Goal: Information Seeking & Learning: Learn about a topic

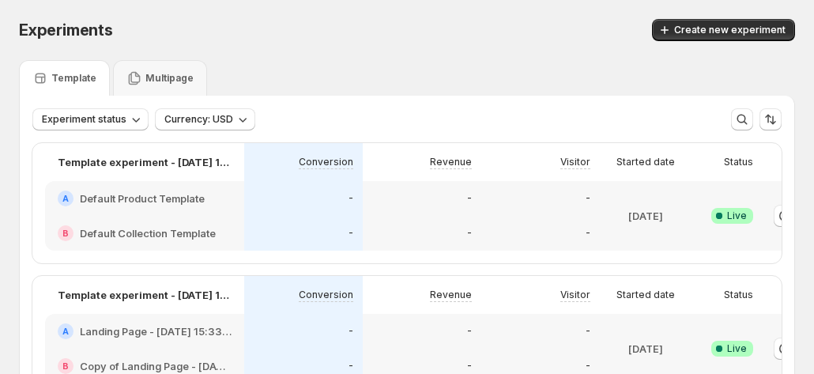
click at [70, 78] on p "Template" at bounding box center [73, 78] width 45 height 13
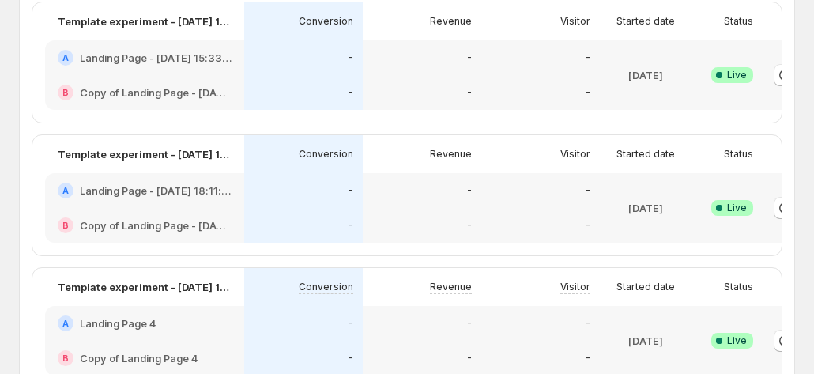
scroll to position [395, 0]
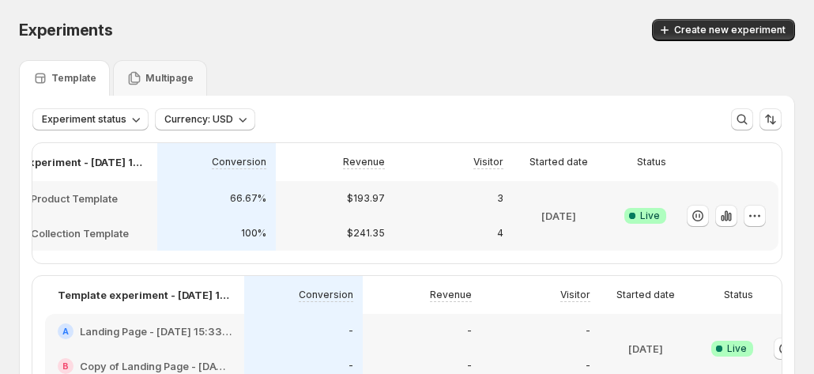
scroll to position [0, 88]
click at [732, 206] on button "button" at bounding box center [725, 216] width 22 height 22
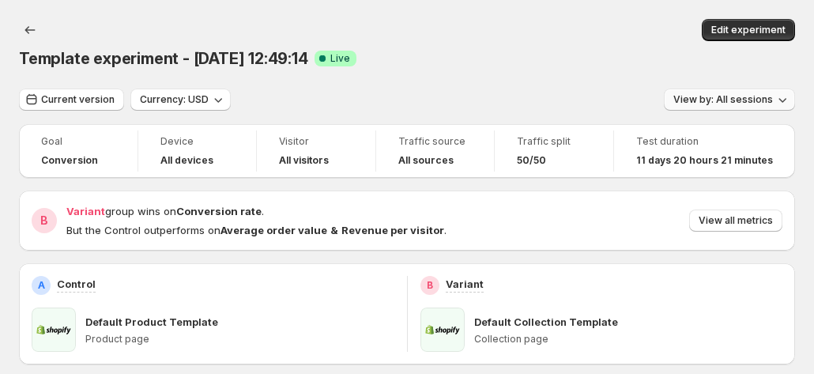
click at [728, 88] on button "View by: All sessions" at bounding box center [729, 99] width 131 height 22
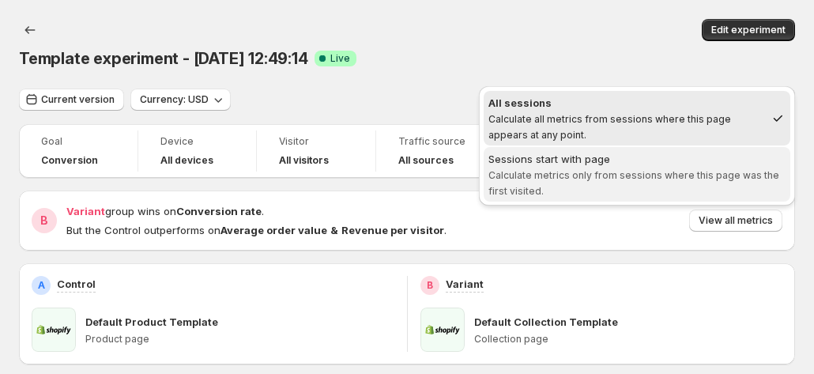
click at [641, 176] on span "Calculate metrics only from sessions where this page was the first visited." at bounding box center [633, 183] width 291 height 28
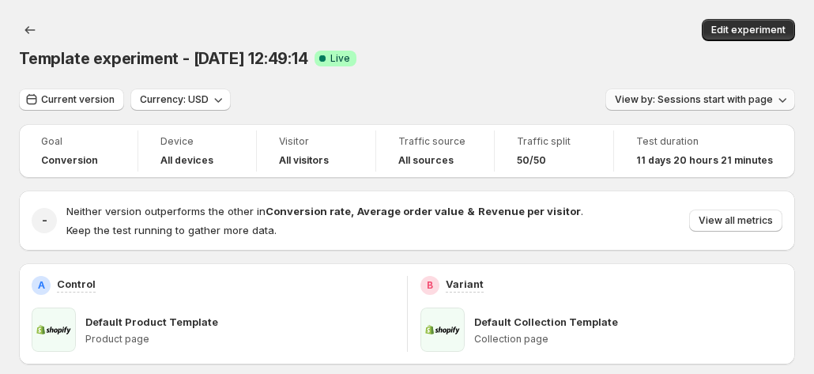
click at [664, 93] on span "View by: Sessions start with page" at bounding box center [694, 99] width 158 height 13
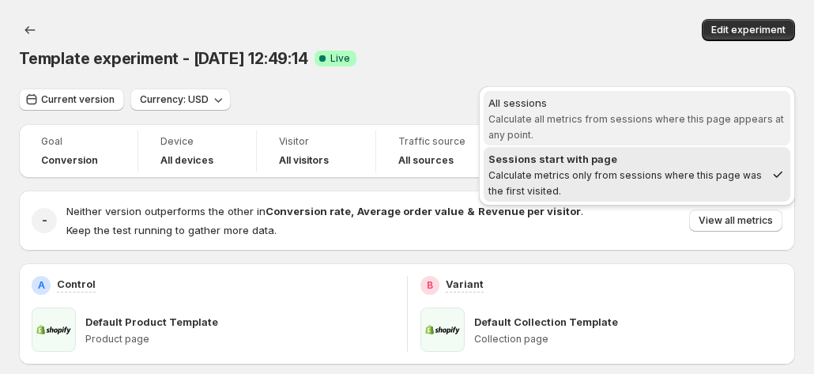
click at [644, 98] on div "All sessions" at bounding box center [636, 103] width 297 height 16
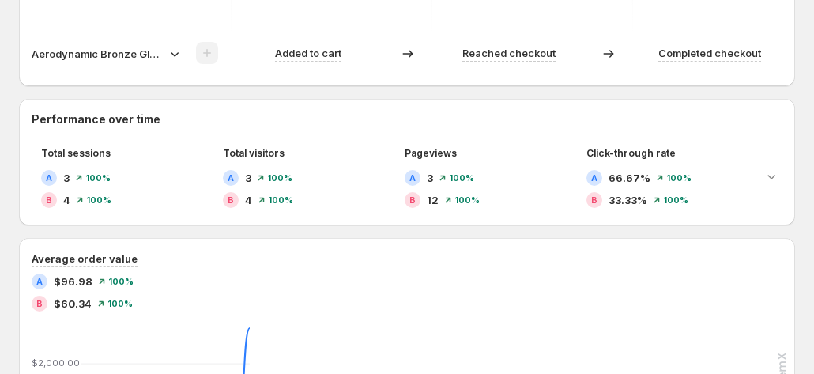
scroll to position [714, 0]
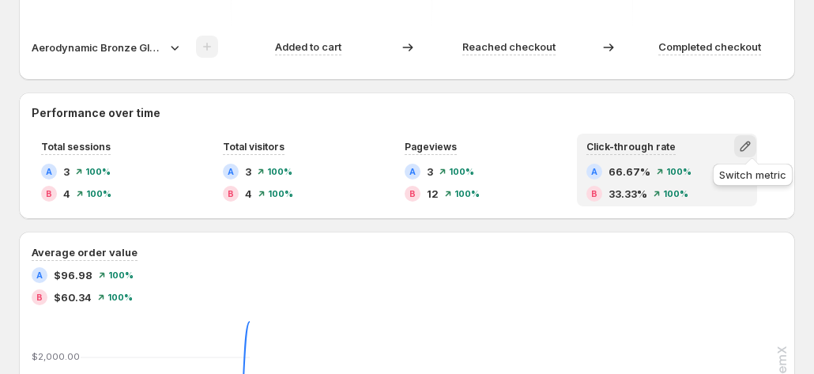
click at [756, 146] on button "button" at bounding box center [745, 146] width 22 height 22
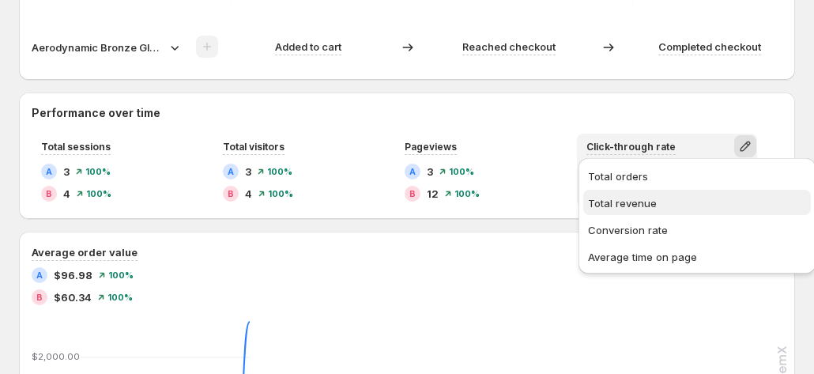
click at [640, 201] on span "Total revenue" at bounding box center [622, 203] width 69 height 13
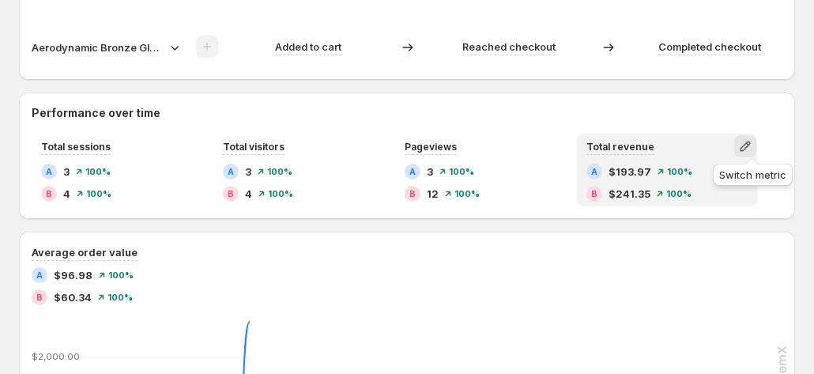
click at [753, 144] on icon "button" at bounding box center [745, 146] width 16 height 16
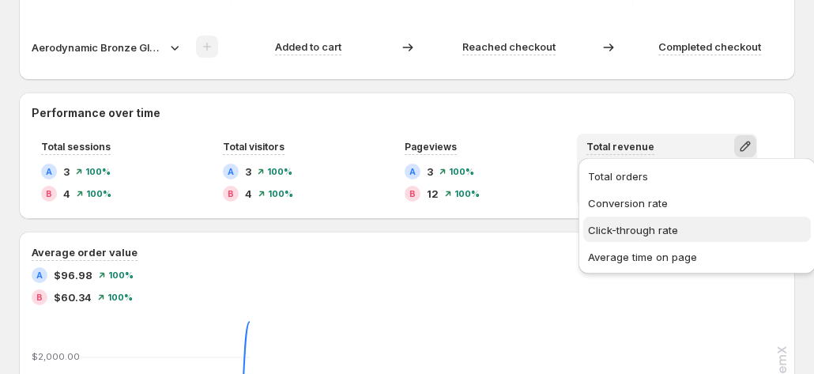
click at [629, 235] on span "Click-through rate" at bounding box center [633, 230] width 90 height 13
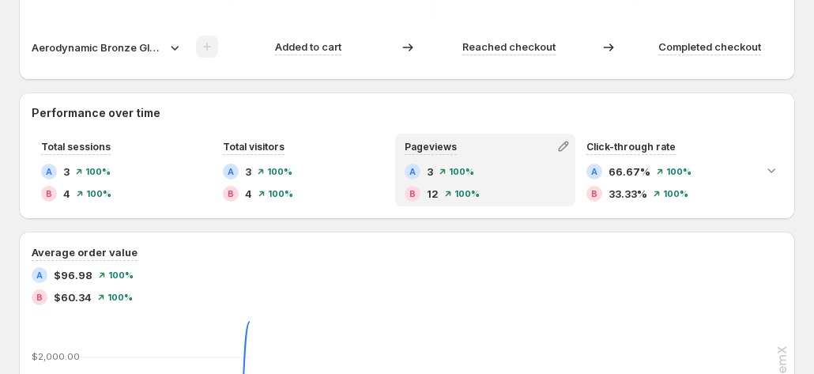
scroll to position [793, 0]
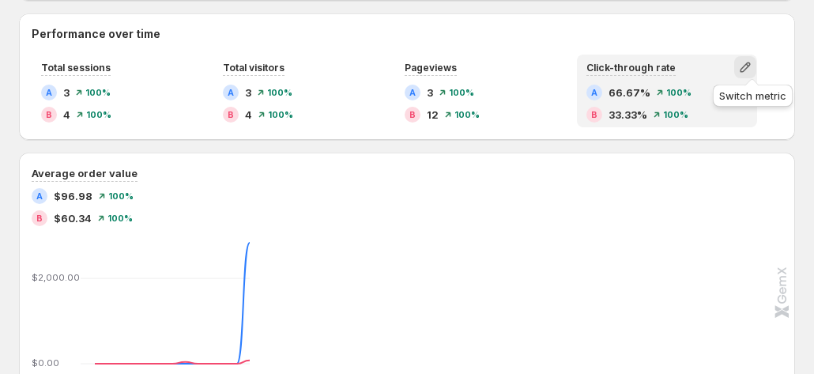
click at [753, 61] on icon "button" at bounding box center [745, 67] width 16 height 16
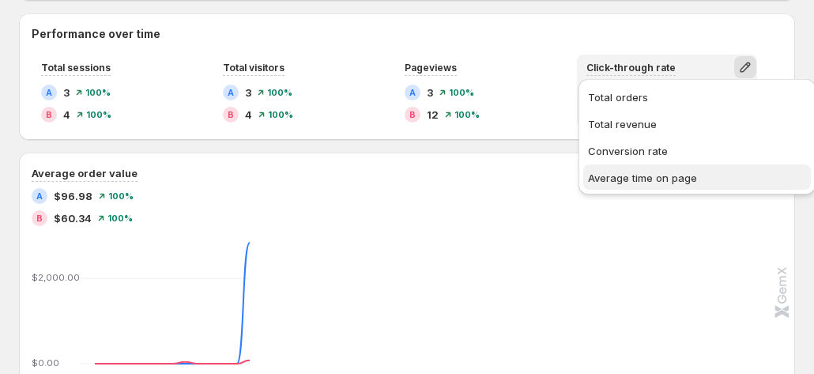
click at [665, 179] on span "Average time on page" at bounding box center [642, 177] width 109 height 13
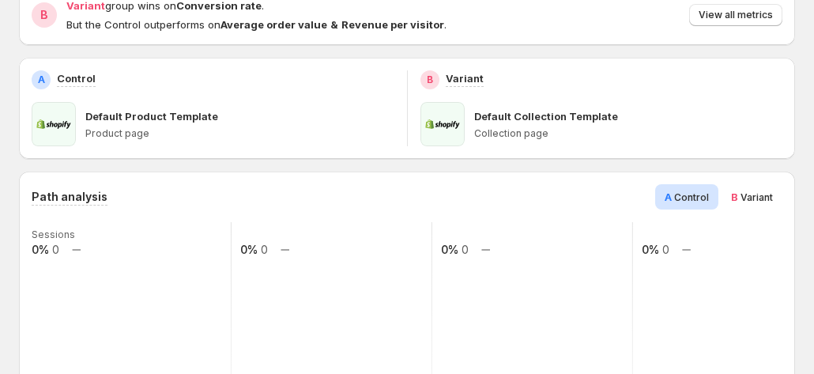
scroll to position [79, 0]
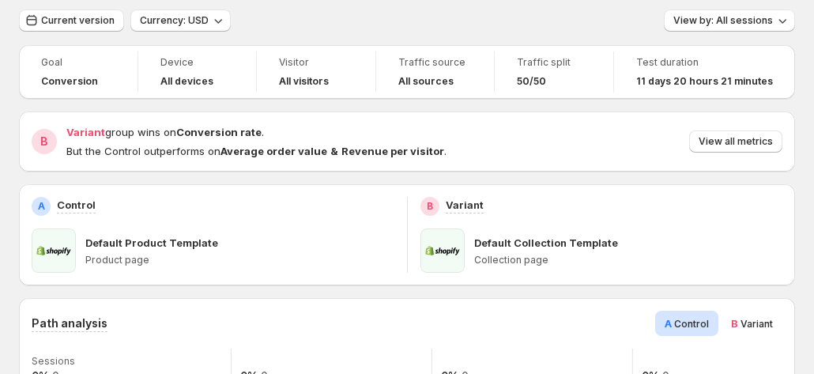
click at [736, 312] on div "B Variant" at bounding box center [751, 322] width 61 height 25
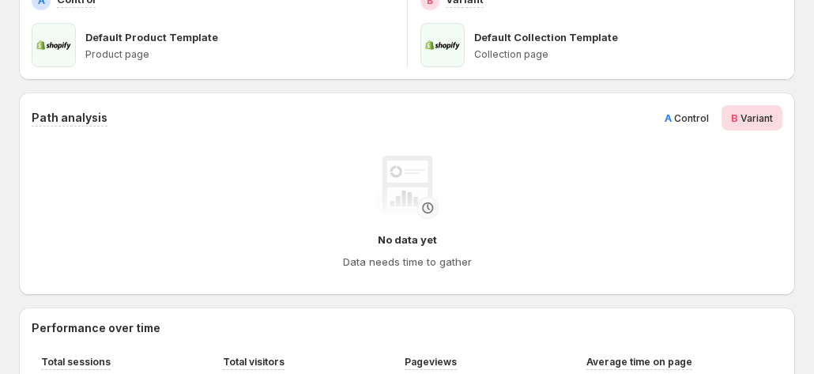
scroll to position [237, 0]
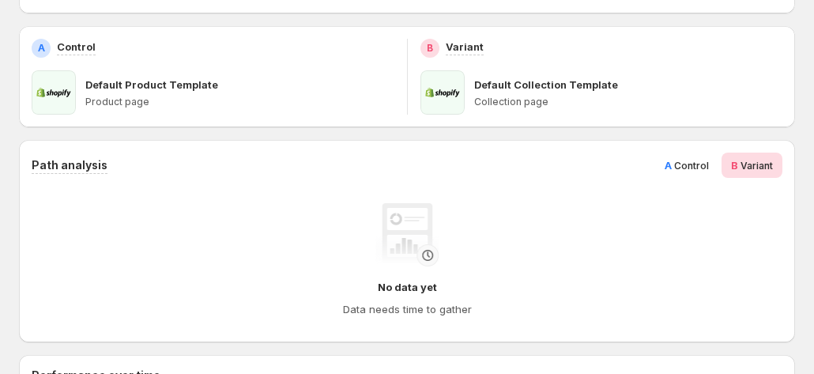
click at [681, 160] on span "A Control" at bounding box center [686, 165] width 44 height 16
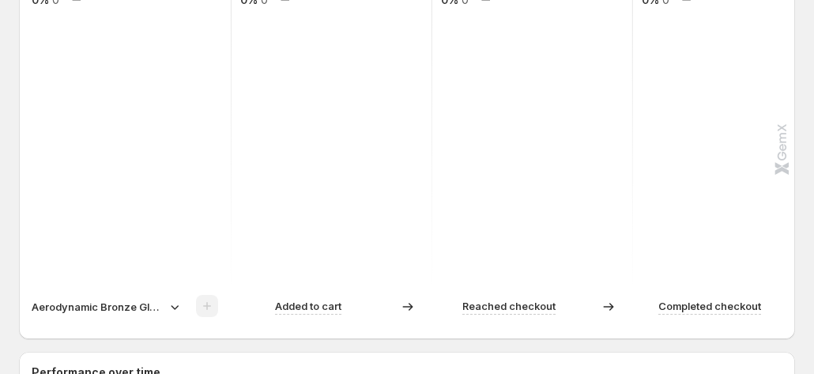
scroll to position [632, 0]
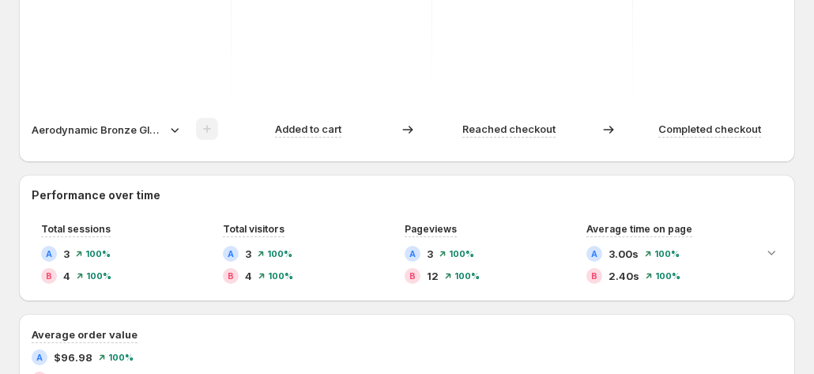
click at [156, 124] on p "Aerodynamic Bronze Gloves" at bounding box center [98, 130] width 132 height 16
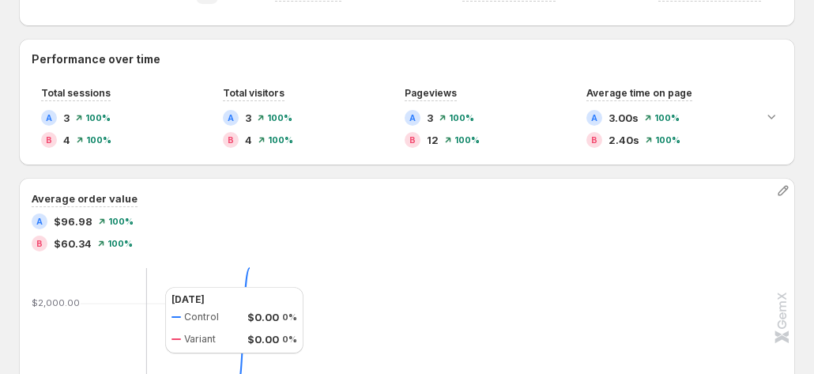
scroll to position [711, 0]
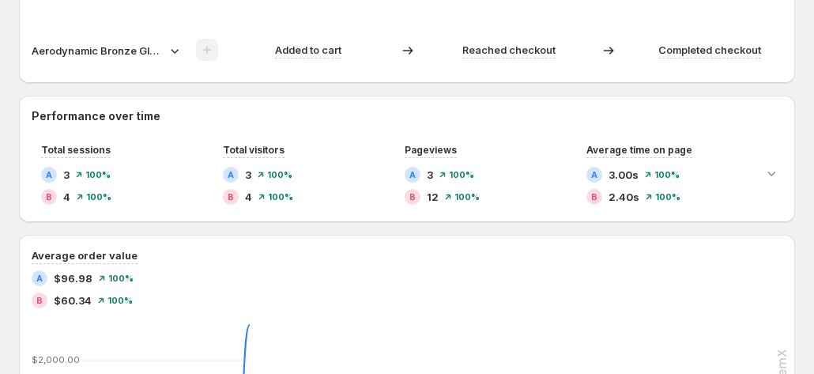
click at [118, 45] on p "Aerodynamic Bronze Gloves" at bounding box center [98, 51] width 132 height 16
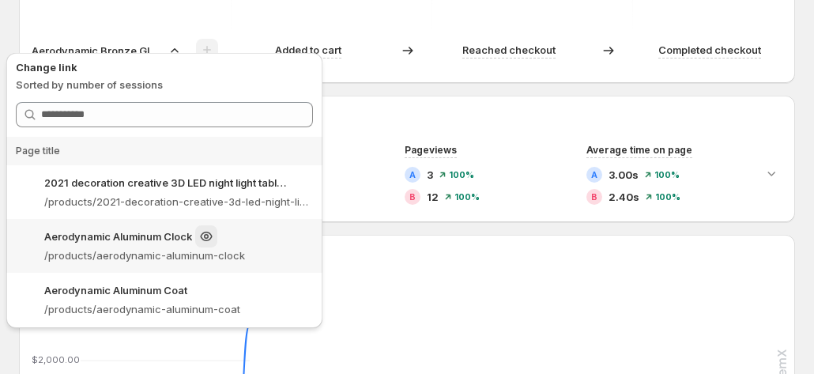
click at [164, 252] on p "/products/aerodynamic-aluminum-clock" at bounding box center [178, 255] width 269 height 16
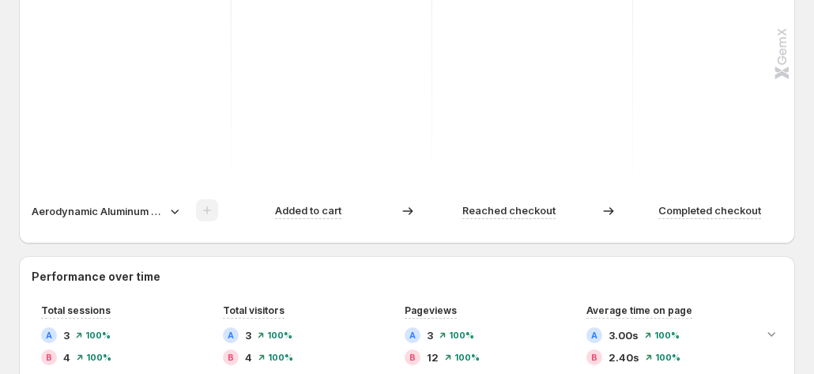
scroll to position [553, 0]
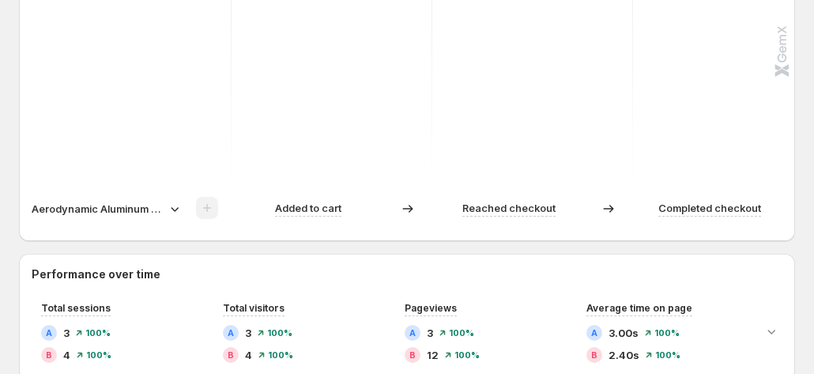
click at [107, 201] on p "Aerodynamic Aluminum Clock" at bounding box center [98, 209] width 132 height 16
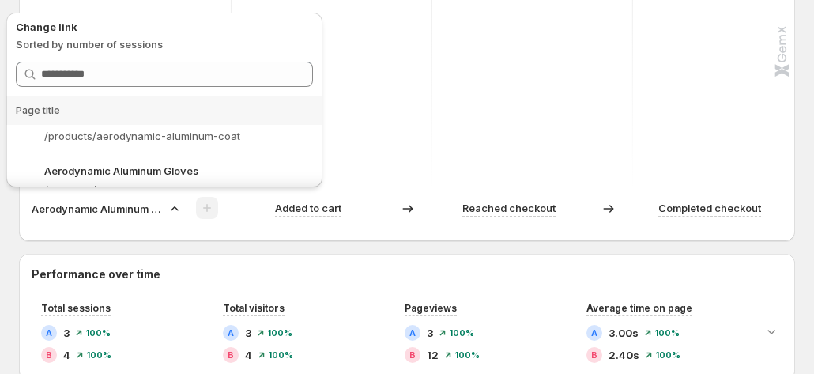
scroll to position [158, 0]
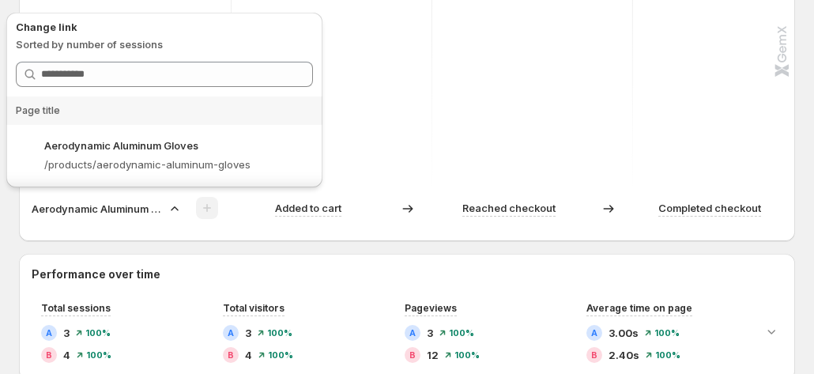
click at [156, 171] on p "/products/aerodynamic-aluminum-gloves" at bounding box center [178, 164] width 269 height 16
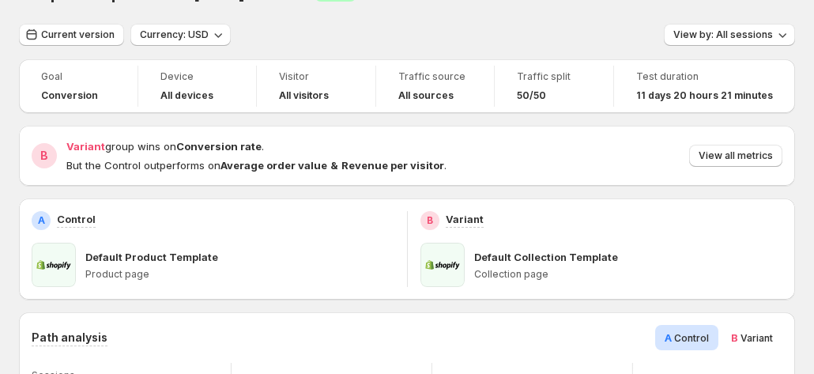
scroll to position [0, 0]
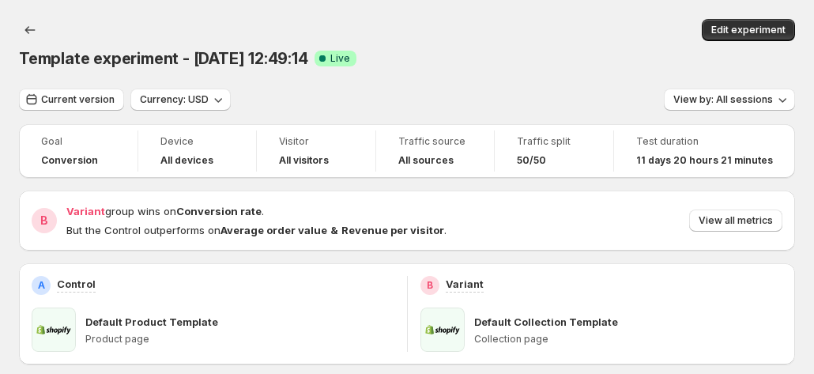
click at [541, 12] on div "Template experiment - [DATE] 12:49:14. This page is ready Template experiment -…" at bounding box center [407, 44] width 776 height 88
click at [466, 47] on div "Template experiment - [DATE] 12:49:14 Success Complete Live" at bounding box center [407, 58] width 776 height 22
click at [489, 0] on div "Template experiment - [DATE] 12:49:14. This page is ready Template experiment -…" at bounding box center [407, 44] width 776 height 88
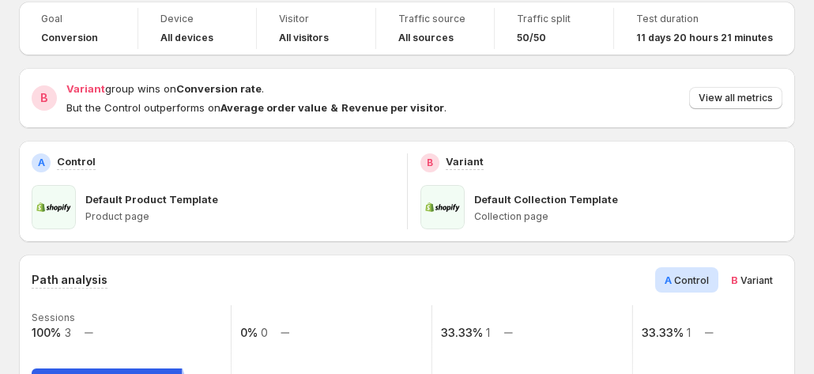
scroll to position [158, 0]
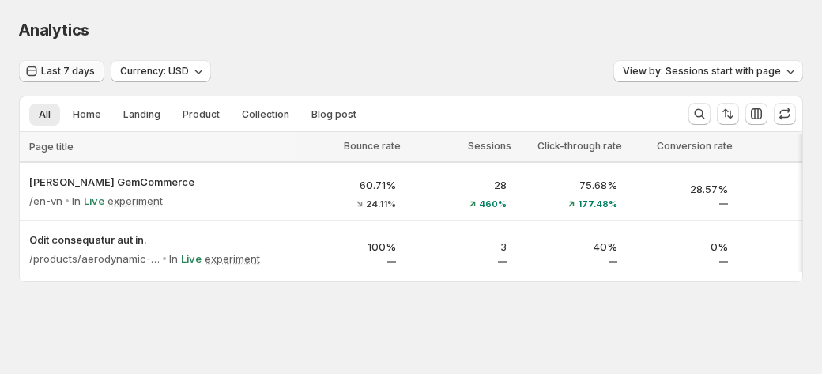
click at [58, 68] on span "Last 7 days" at bounding box center [68, 71] width 54 height 13
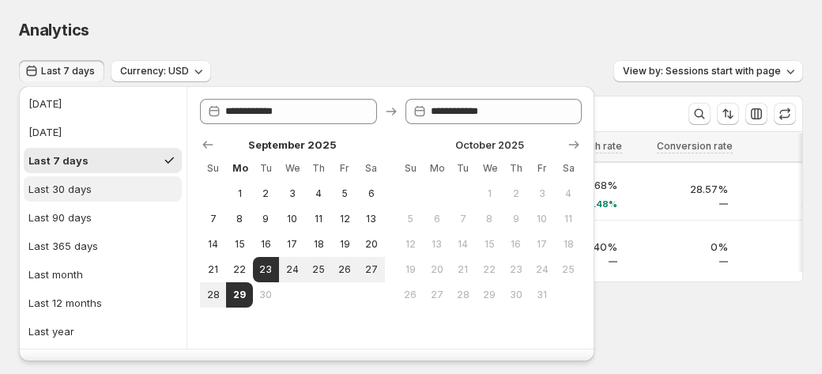
click at [75, 189] on div "Last 30 days" at bounding box center [59, 189] width 63 height 16
type input "**********"
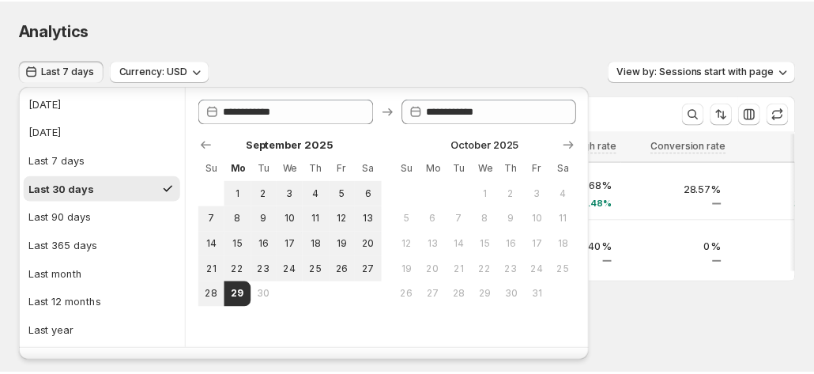
scroll to position [35, 0]
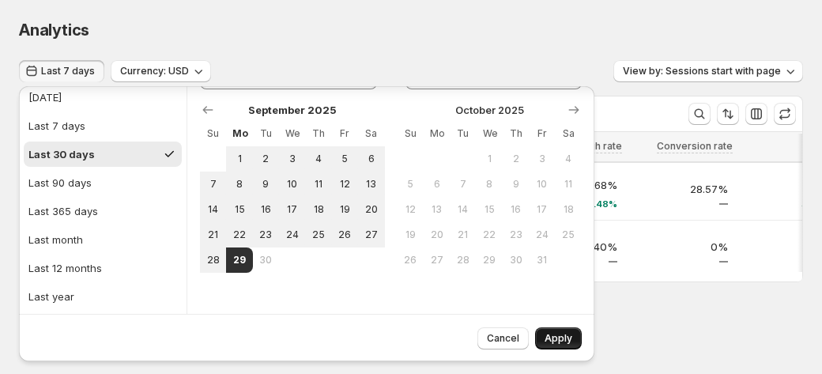
click at [552, 329] on button "Apply" at bounding box center [558, 338] width 47 height 22
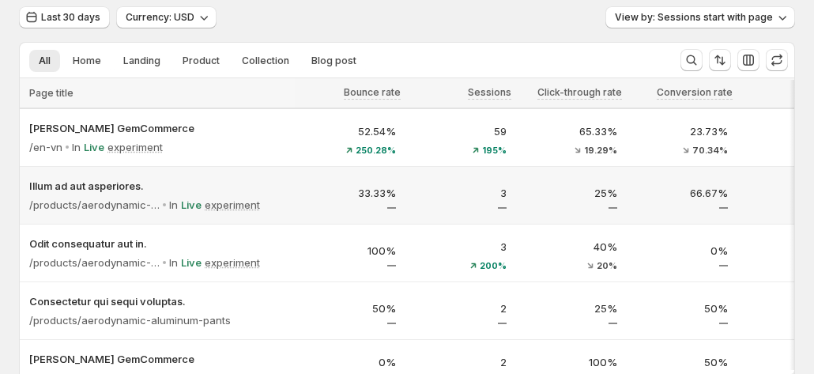
scroll to position [79, 0]
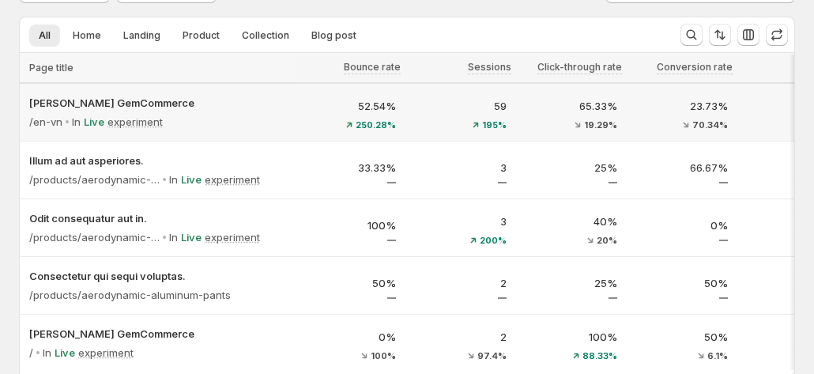
click at [431, 120] on div "195%" at bounding box center [461, 124] width 92 height 9
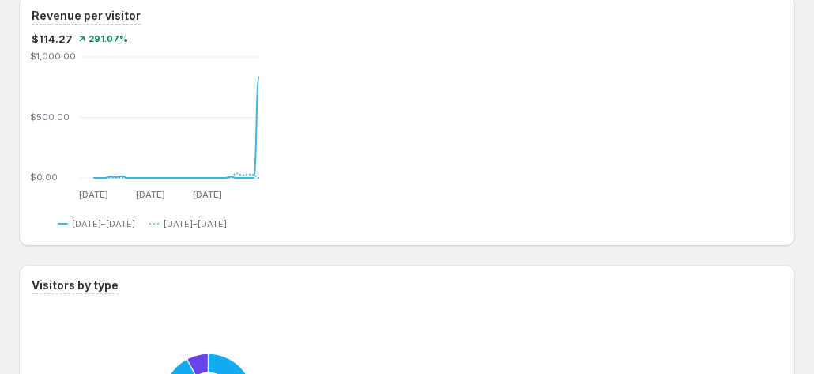
scroll to position [1343, 0]
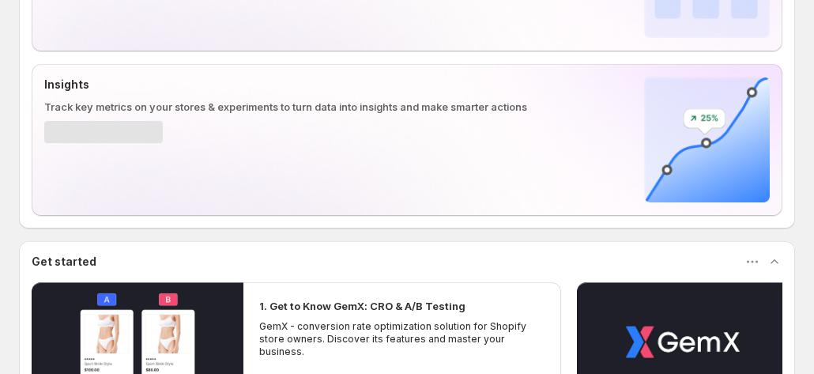
scroll to position [237, 0]
